Goal: Information Seeking & Learning: Learn about a topic

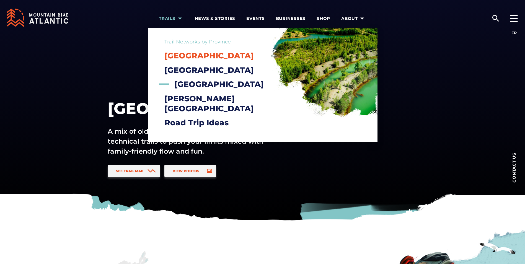
click at [191, 55] on span "[GEOGRAPHIC_DATA]" at bounding box center [208, 55] width 89 height 9
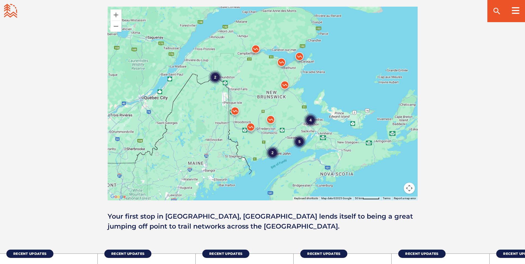
scroll to position [498, 0]
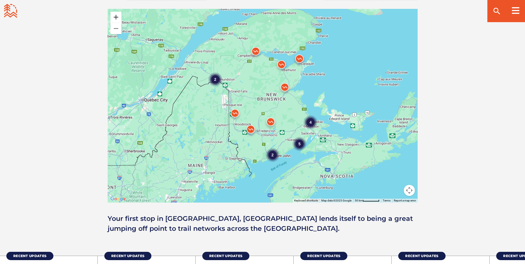
click at [116, 16] on button "Zoom in" at bounding box center [115, 17] width 11 height 11
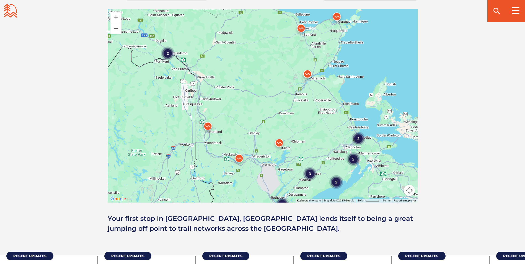
click at [116, 16] on button "Zoom in" at bounding box center [115, 17] width 11 height 11
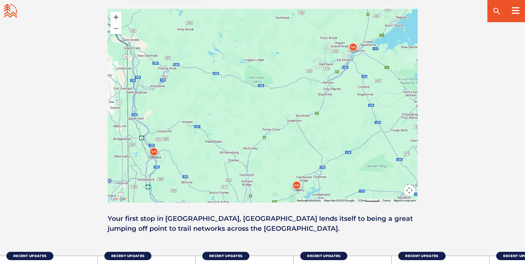
click at [116, 16] on button "Zoom in" at bounding box center [115, 17] width 11 height 11
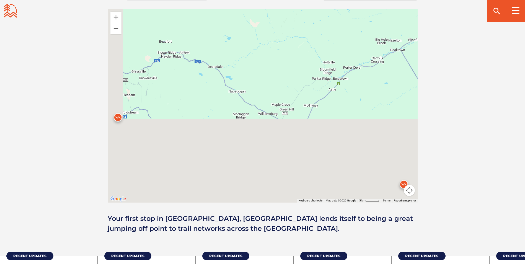
drag, startPoint x: 210, startPoint y: 150, endPoint x: 286, endPoint y: 68, distance: 111.4
click at [286, 68] on div at bounding box center [263, 106] width 310 height 194
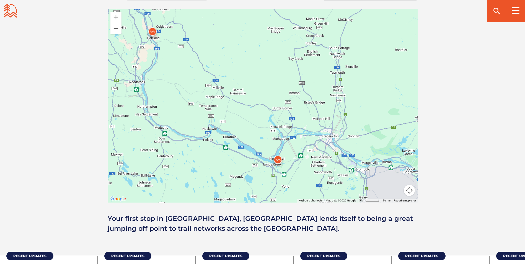
drag, startPoint x: 224, startPoint y: 115, endPoint x: 242, endPoint y: 57, distance: 60.8
click at [242, 57] on div at bounding box center [263, 106] width 310 height 194
click at [276, 158] on img at bounding box center [278, 161] width 17 height 17
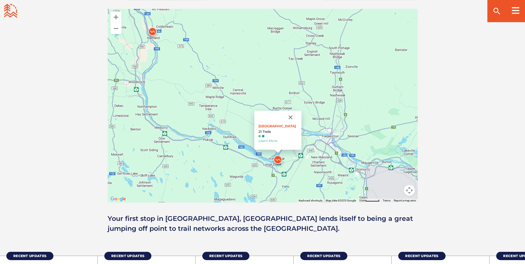
click at [153, 29] on img at bounding box center [152, 33] width 17 height 17
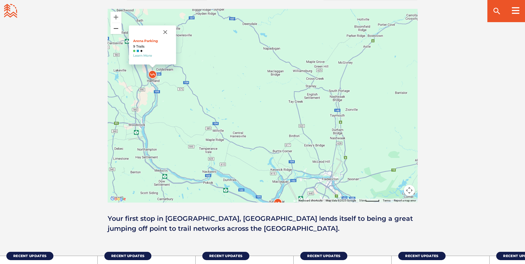
click at [118, 28] on button "Zoom out" at bounding box center [115, 28] width 11 height 11
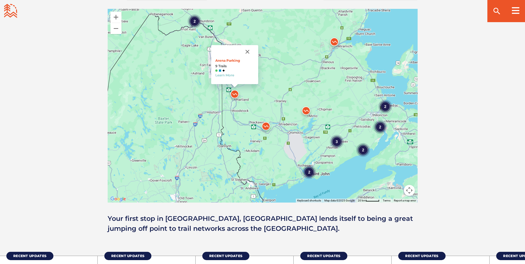
click at [305, 109] on img at bounding box center [306, 112] width 17 height 17
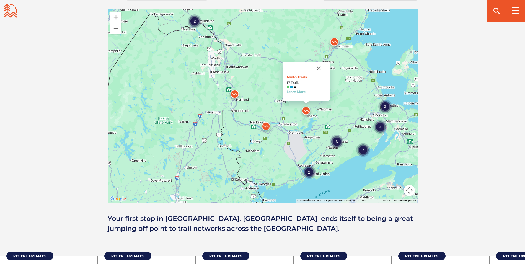
click at [333, 38] on img at bounding box center [334, 43] width 17 height 17
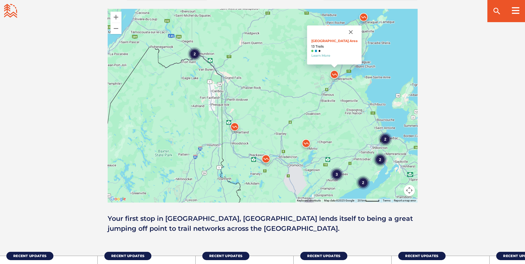
click at [196, 56] on div "2" at bounding box center [195, 54] width 14 height 14
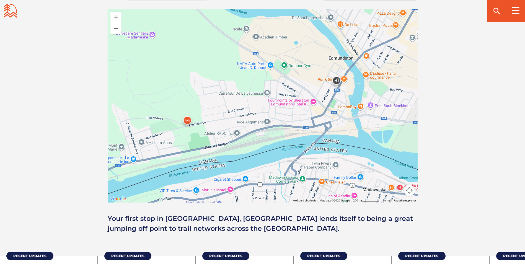
click at [180, 120] on img at bounding box center [187, 121] width 17 height 17
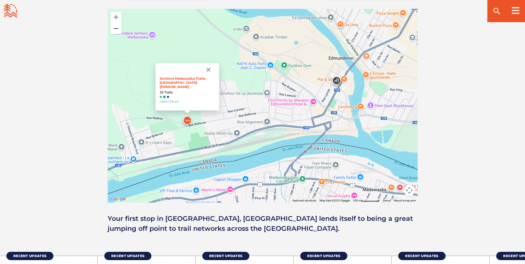
click at [116, 28] on button "Zoom out" at bounding box center [115, 28] width 11 height 11
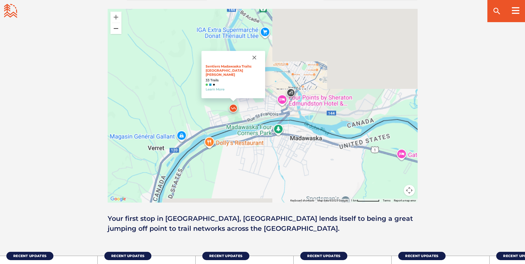
click at [116, 28] on button "Zoom out" at bounding box center [115, 28] width 11 height 11
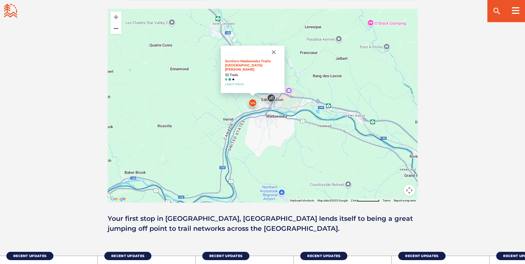
click at [116, 28] on button "Zoom out" at bounding box center [115, 28] width 11 height 11
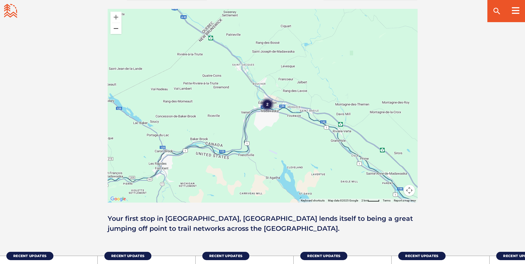
click at [116, 28] on button "Zoom out" at bounding box center [115, 28] width 11 height 11
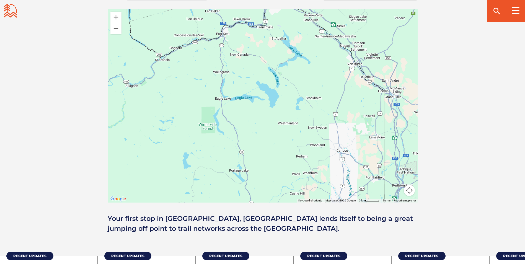
drag, startPoint x: 285, startPoint y: 141, endPoint x: 296, endPoint y: 38, distance: 104.4
click at [296, 38] on div "2" at bounding box center [263, 106] width 310 height 194
click at [118, 31] on button "Zoom out" at bounding box center [115, 28] width 11 height 11
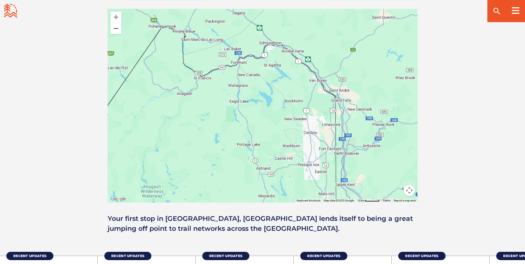
click at [118, 30] on button "Zoom out" at bounding box center [115, 28] width 11 height 11
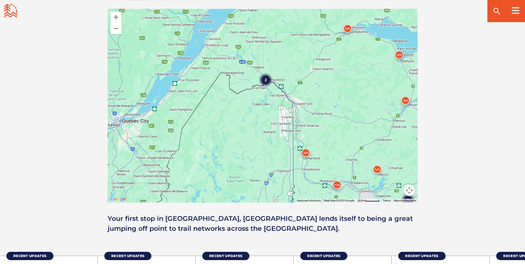
click at [307, 150] on img at bounding box center [306, 154] width 17 height 17
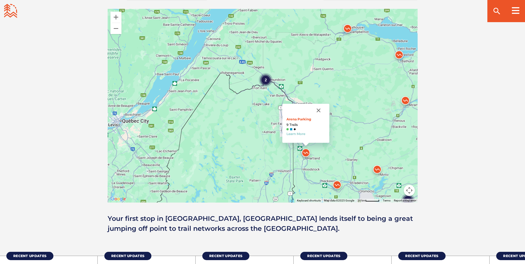
click at [338, 183] on img at bounding box center [337, 186] width 17 height 17
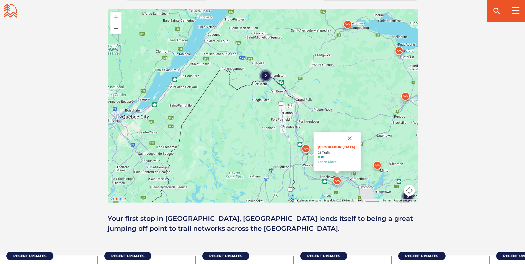
click at [377, 164] on img at bounding box center [377, 166] width 17 height 17
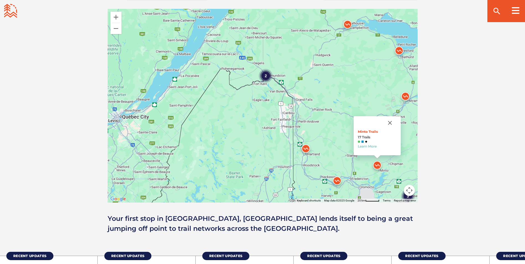
click at [305, 148] on img at bounding box center [306, 150] width 17 height 17
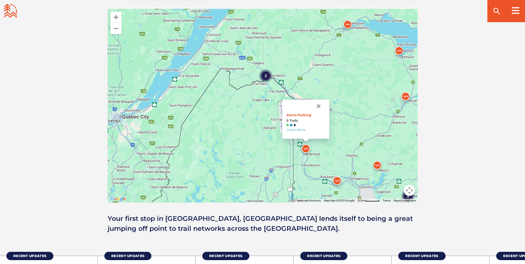
click at [337, 180] on img at bounding box center [337, 182] width 17 height 17
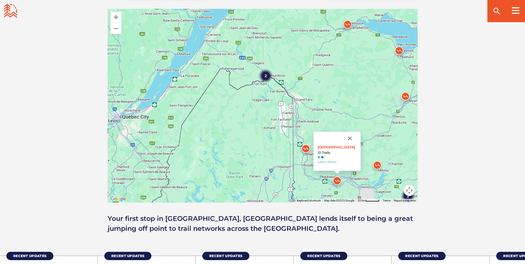
click at [406, 93] on img at bounding box center [405, 97] width 17 height 17
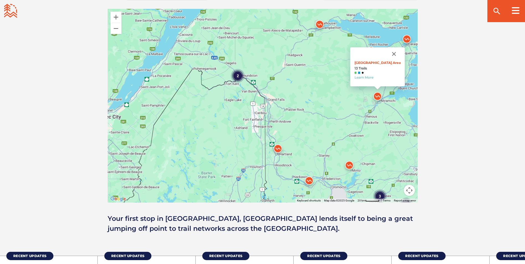
click at [318, 23] on img at bounding box center [319, 25] width 17 height 17
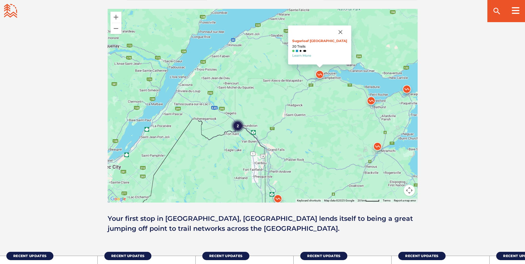
click at [372, 100] on img at bounding box center [371, 102] width 17 height 17
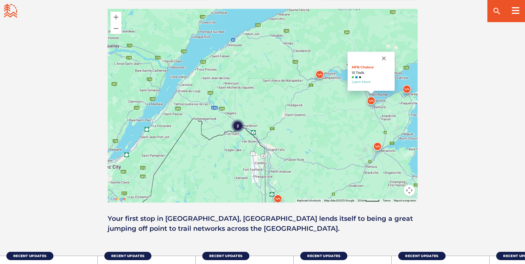
click at [409, 89] on img at bounding box center [407, 90] width 17 height 17
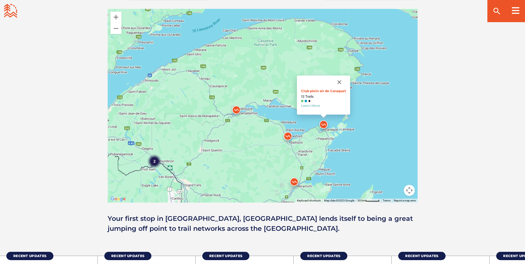
drag, startPoint x: 308, startPoint y: 63, endPoint x: 261, endPoint y: 97, distance: 58.7
click at [261, 97] on div "2 3 2 2 2 Club plein air de Caraquet 12 Trails Learn More" at bounding box center [263, 106] width 310 height 194
click at [289, 135] on img at bounding box center [288, 137] width 17 height 17
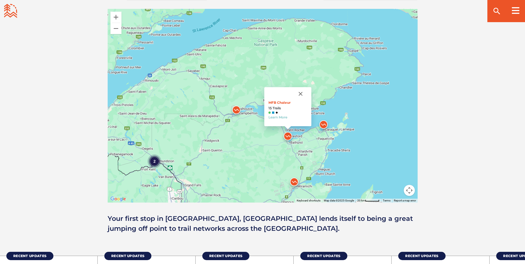
click at [238, 109] on img at bounding box center [236, 111] width 17 height 17
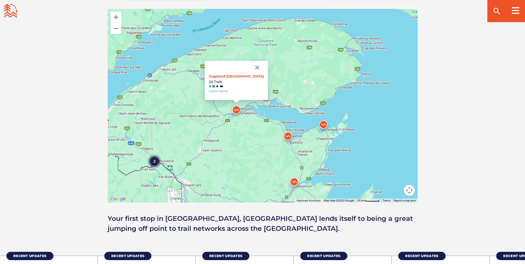
click at [324, 126] on img at bounding box center [323, 126] width 17 height 17
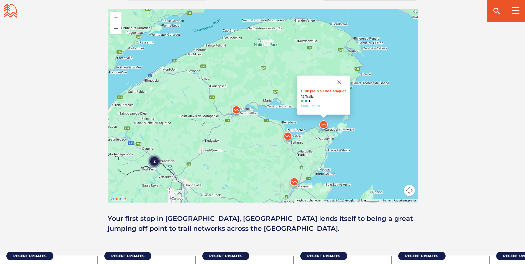
click at [312, 107] on link "Learn More" at bounding box center [310, 106] width 19 height 4
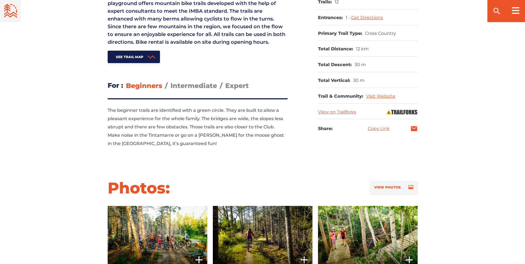
scroll to position [284, 0]
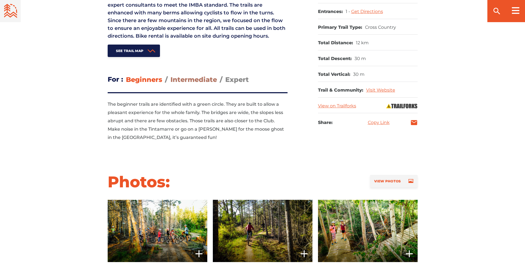
click at [193, 81] on span "Intermediate" at bounding box center [194, 80] width 47 height 8
click at [171, 75] on input "Intermediate" at bounding box center [171, 75] width 0 height 0
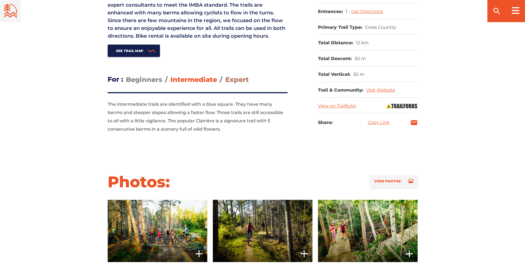
click at [232, 81] on span "Expert" at bounding box center [237, 80] width 24 height 8
click at [225, 75] on input "Expert" at bounding box center [225, 75] width 0 height 0
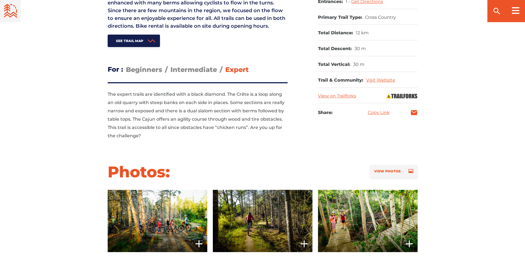
scroll to position [286, 0]
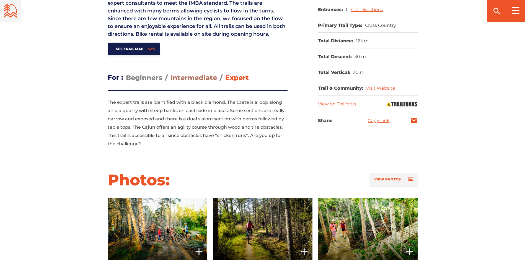
click at [203, 78] on span "Intermediate" at bounding box center [194, 78] width 47 height 8
click at [171, 73] on input "Intermediate" at bounding box center [171, 73] width 0 height 0
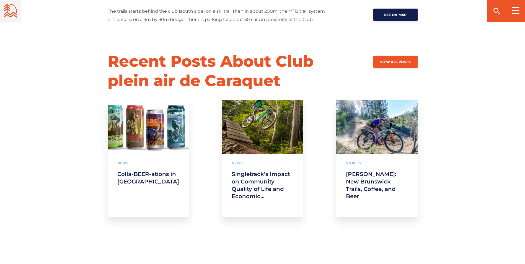
scroll to position [821, 0]
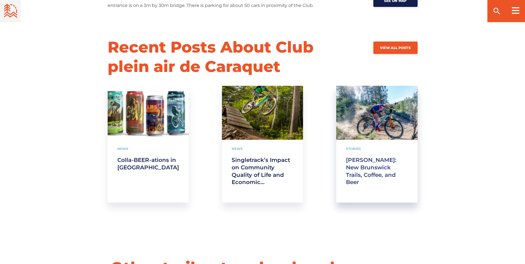
click at [359, 163] on link "[PERSON_NAME]: New Brunswick Trails, Coffee, and Beer" at bounding box center [377, 171] width 62 height 30
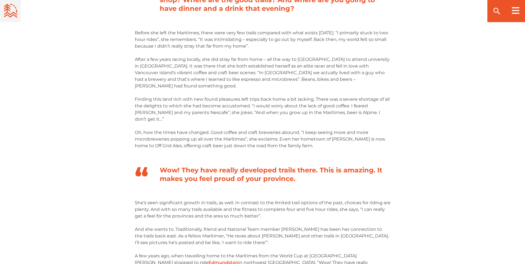
scroll to position [489, 0]
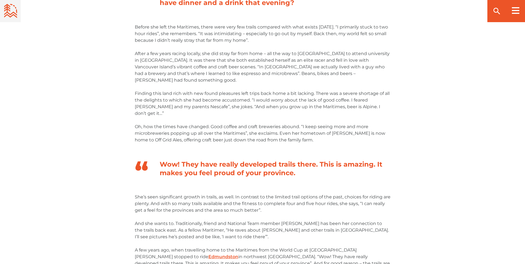
click at [393, 78] on div "Great Things Where They’re Least Expected In Conversation with Catharine Pendre…" at bounding box center [262, 231] width 333 height 965
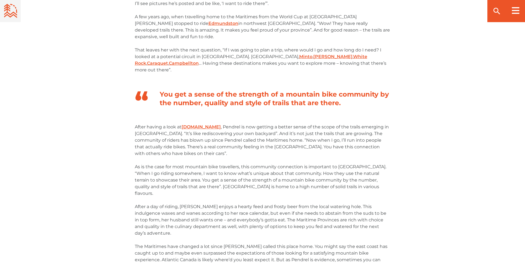
scroll to position [721, 0]
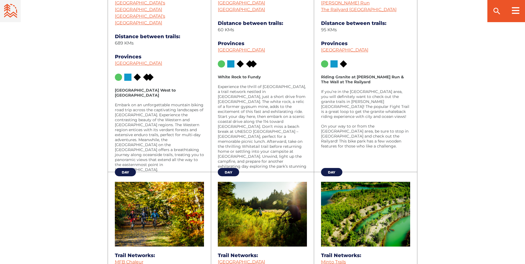
scroll to position [281, 0]
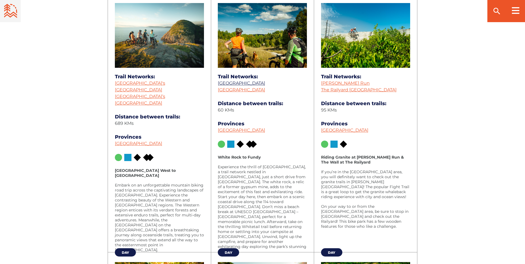
click at [258, 83] on link "[GEOGRAPHIC_DATA]" at bounding box center [241, 83] width 47 height 5
